Goal: Information Seeking & Learning: Learn about a topic

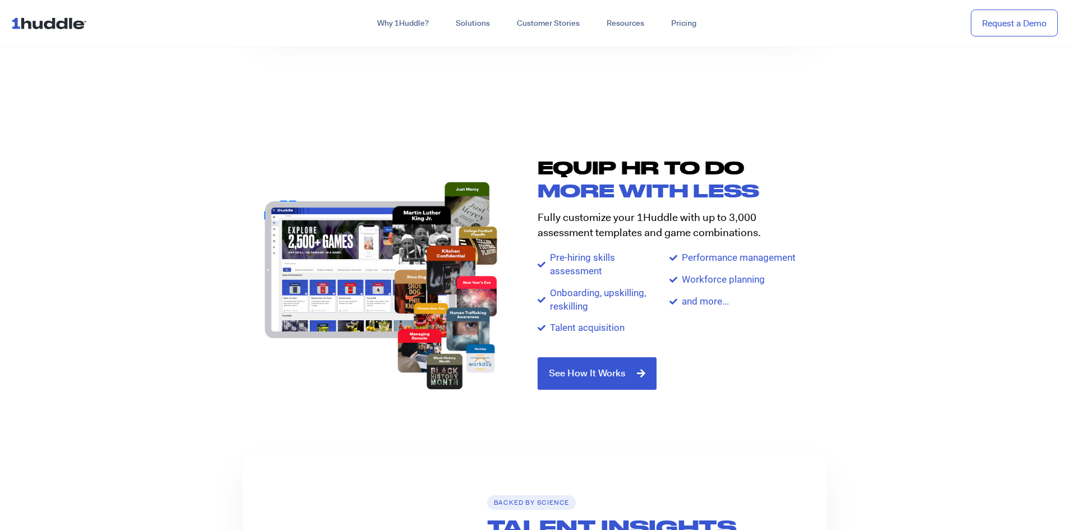
scroll to position [1290, 0]
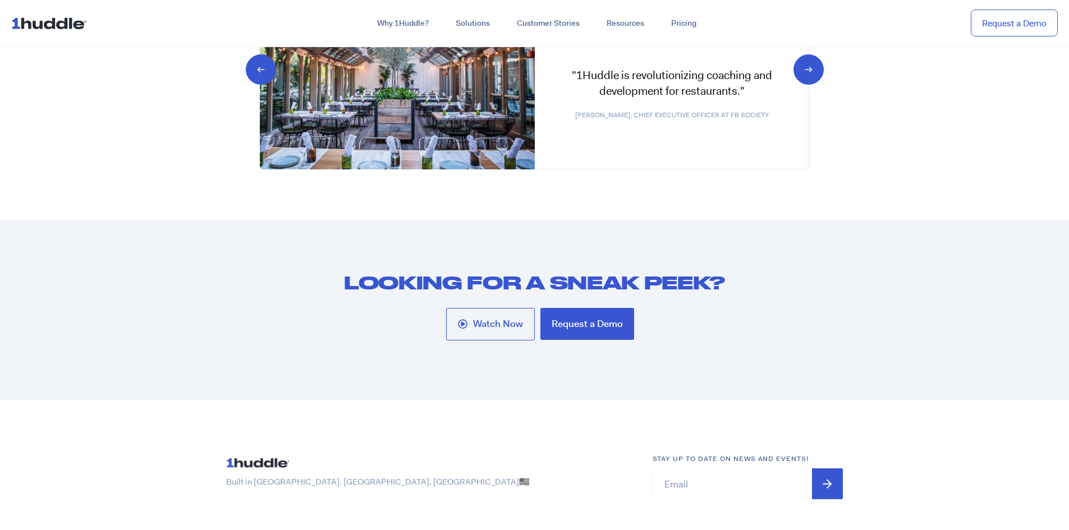
scroll to position [6060, 0]
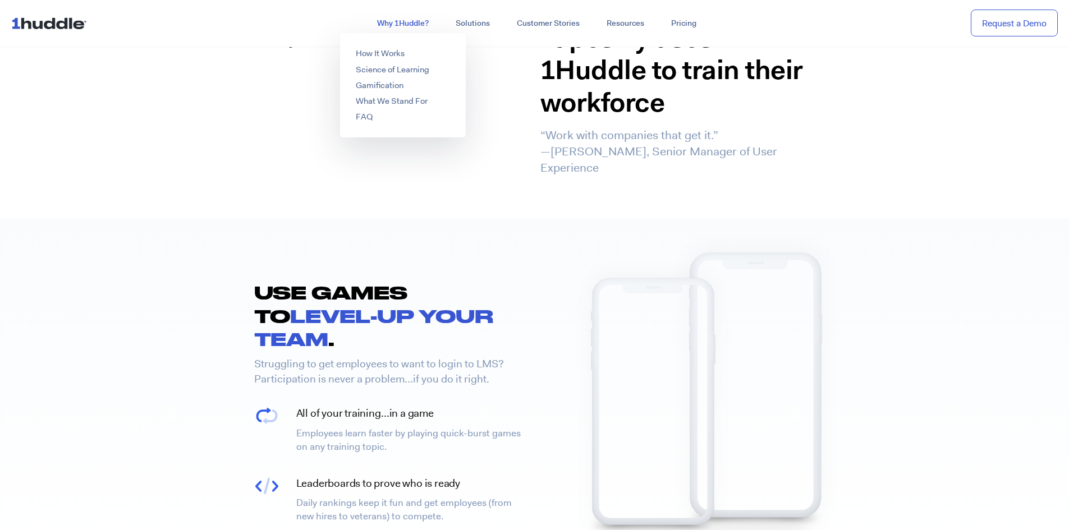
scroll to position [1066, 0]
